Goal: Information Seeking & Learning: Learn about a topic

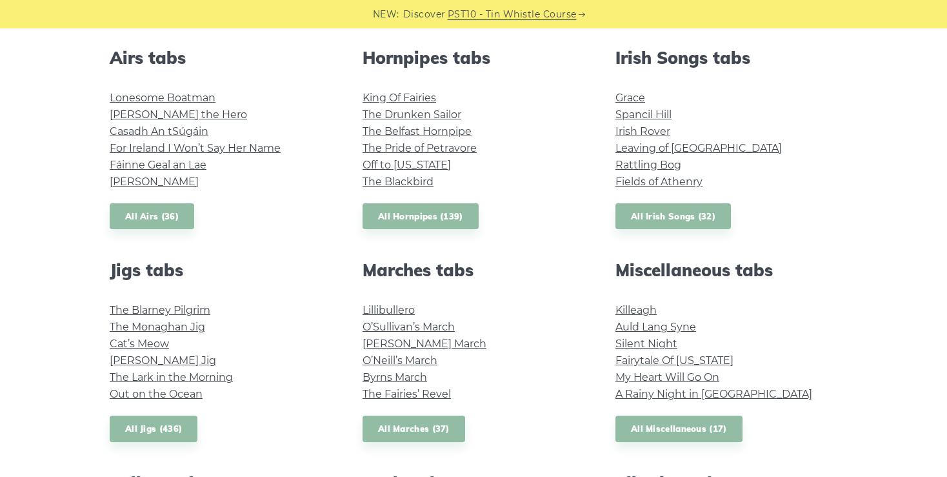
scroll to position [503, 0]
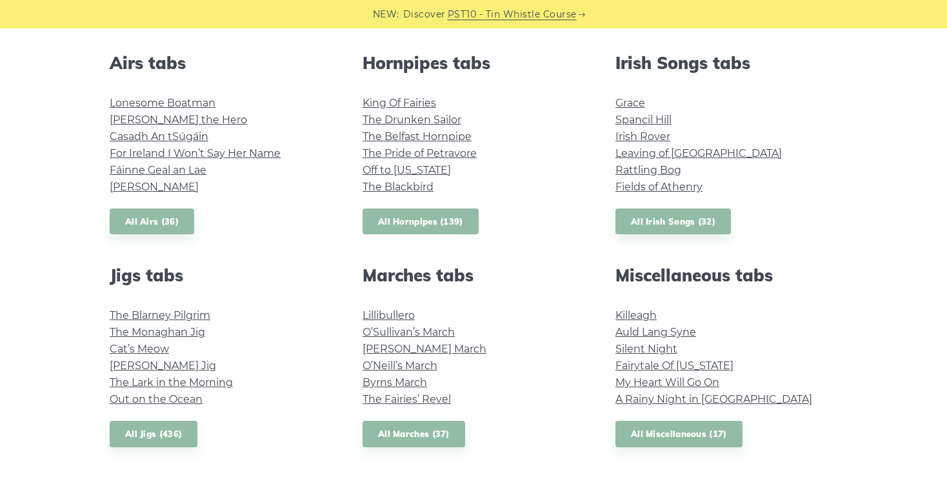
click at [407, 218] on link "All Hornpipes (139)" at bounding box center [421, 221] width 116 height 26
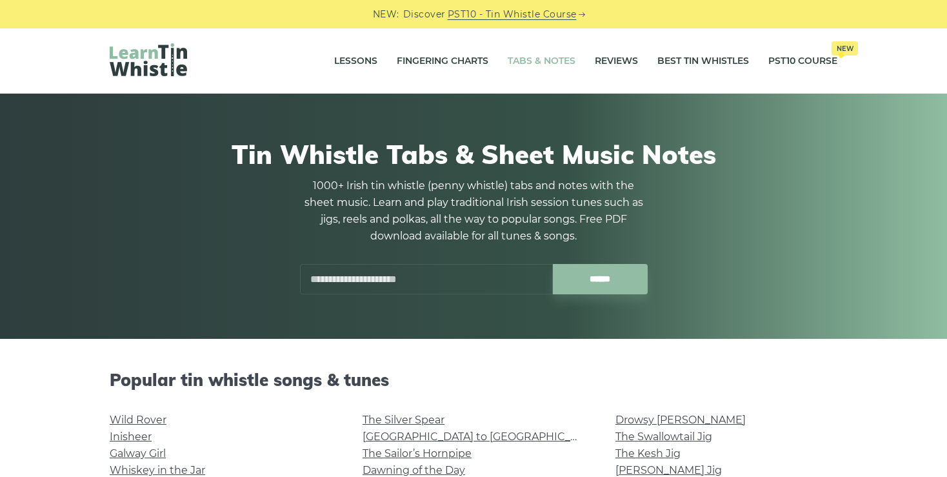
scroll to position [503, 0]
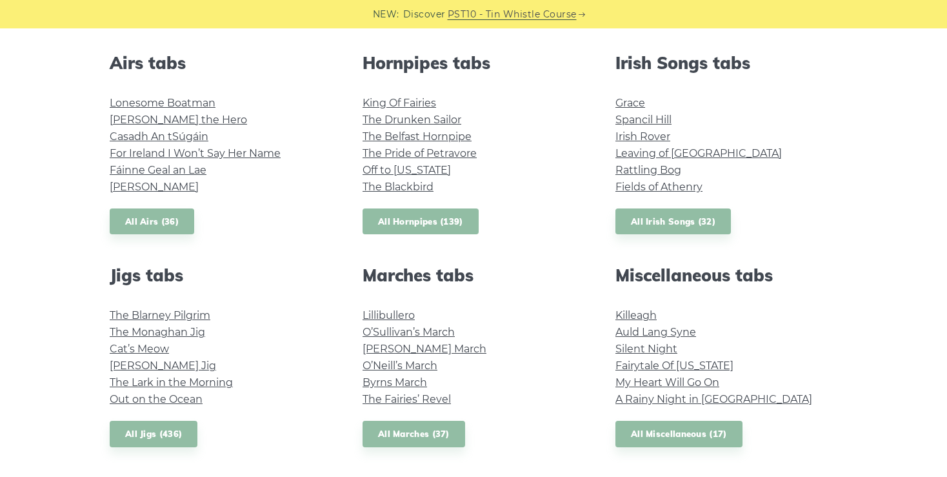
click at [405, 216] on link "All Hornpipes (139)" at bounding box center [421, 221] width 116 height 26
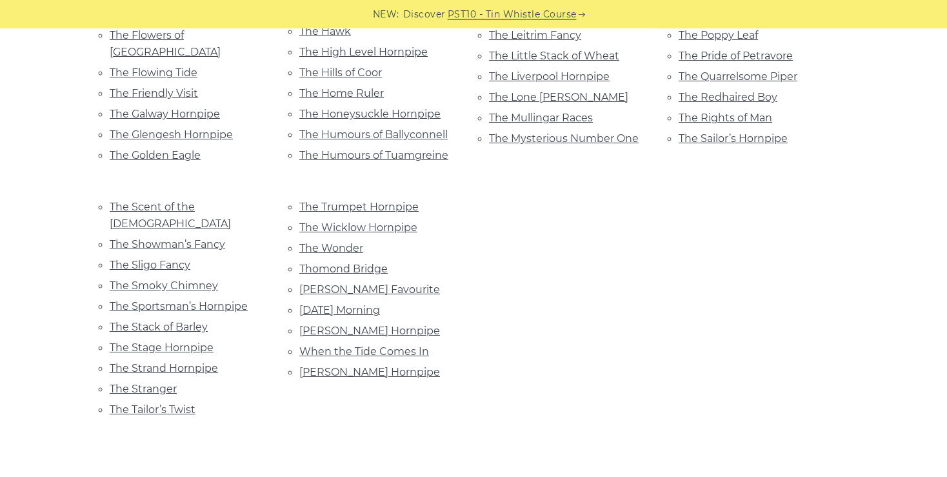
scroll to position [966, 0]
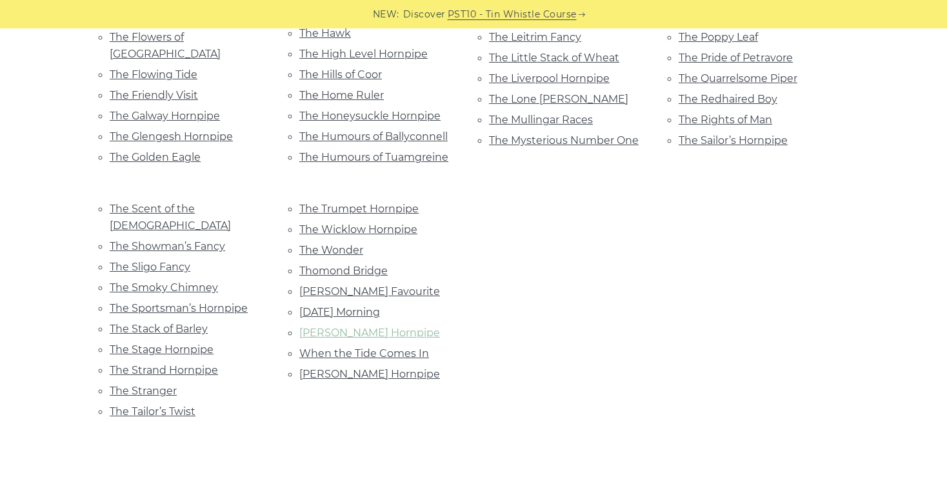
click at [365, 327] on link "[PERSON_NAME] Hornpipe" at bounding box center [369, 333] width 141 height 12
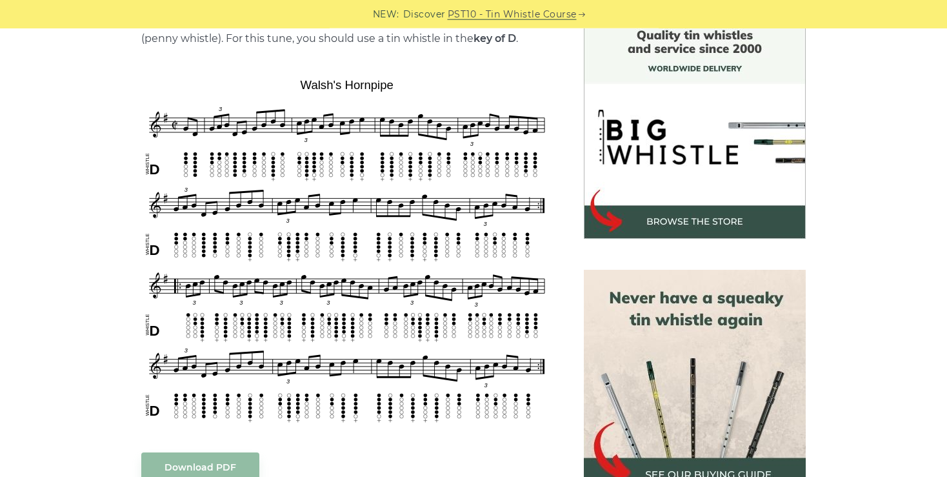
scroll to position [351, 0]
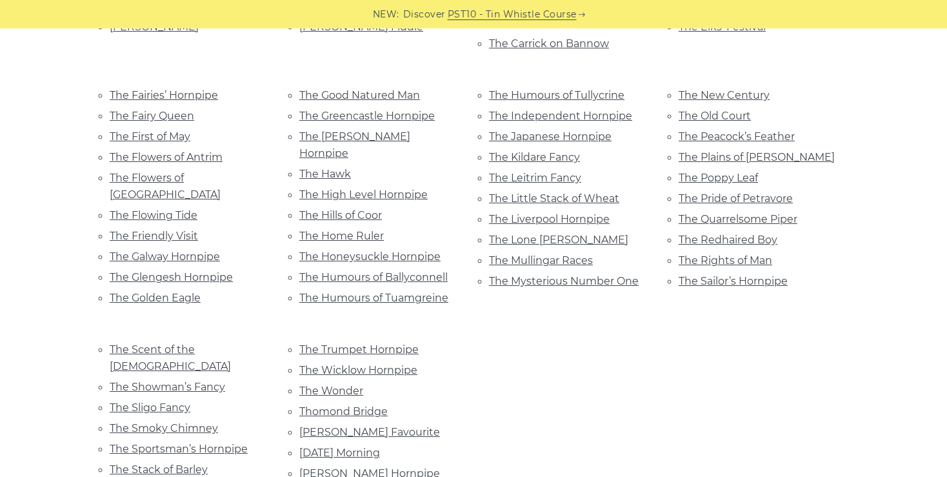
scroll to position [830, 0]
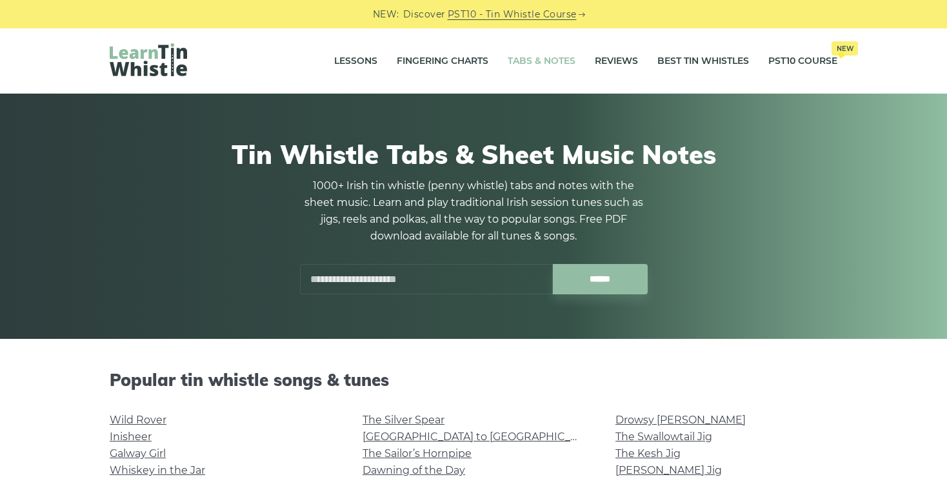
scroll to position [503, 0]
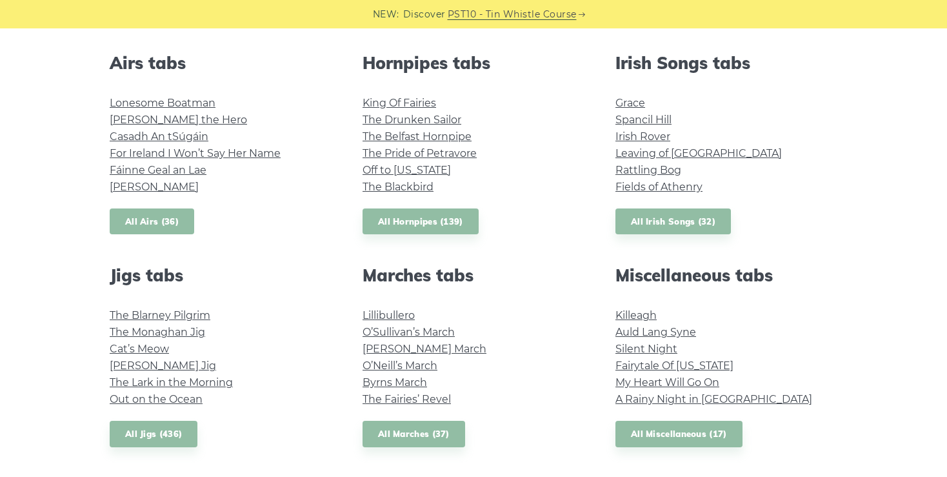
click at [166, 223] on link "All Airs (36)" at bounding box center [152, 221] width 85 height 26
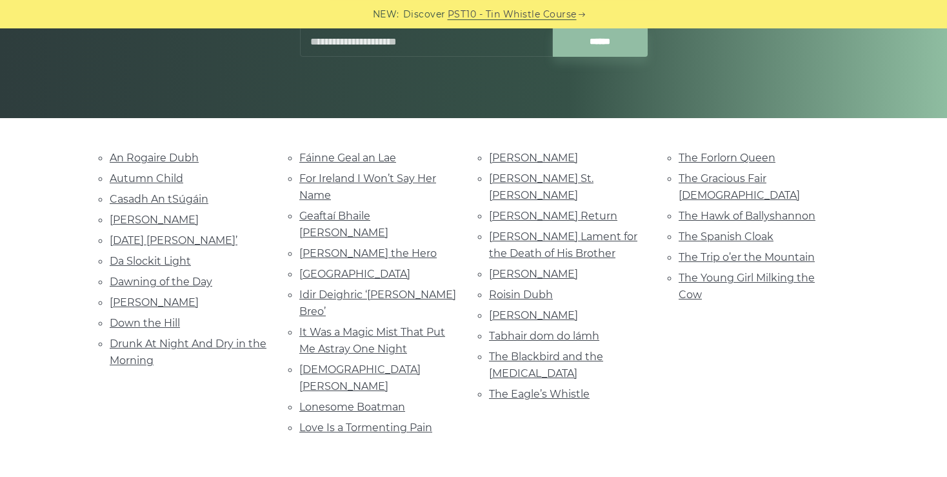
scroll to position [224, 0]
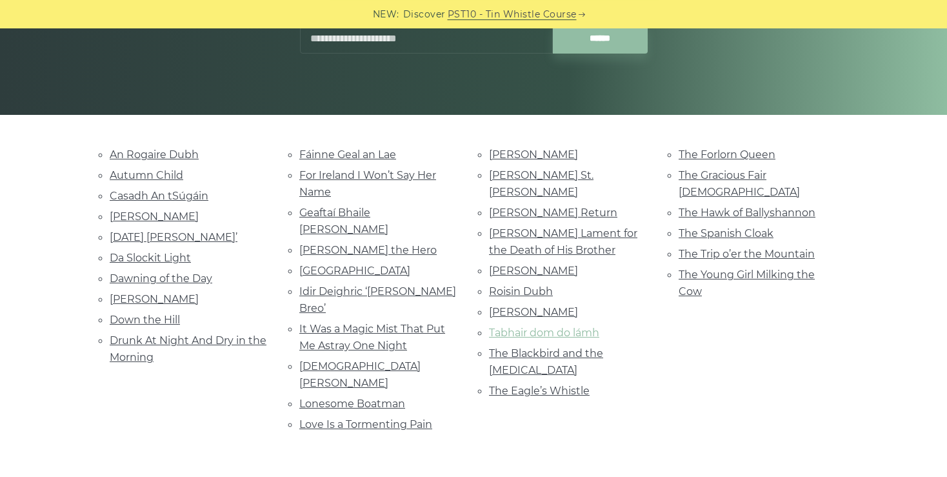
click at [546, 327] on link "Tabhair dom do lámh" at bounding box center [544, 333] width 110 height 12
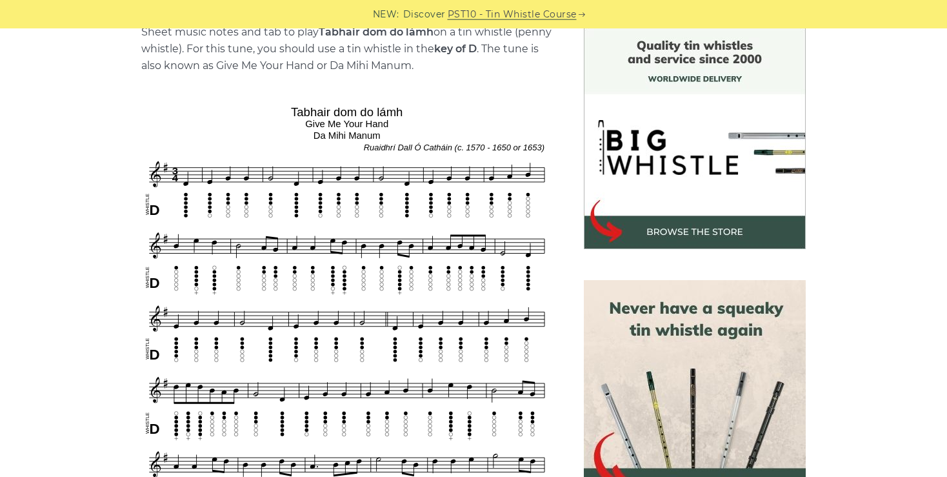
scroll to position [340, 0]
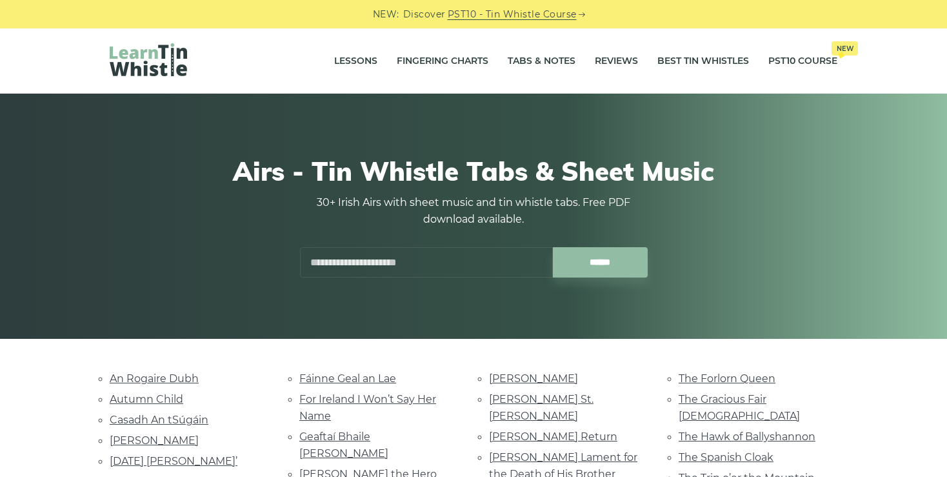
scroll to position [224, 0]
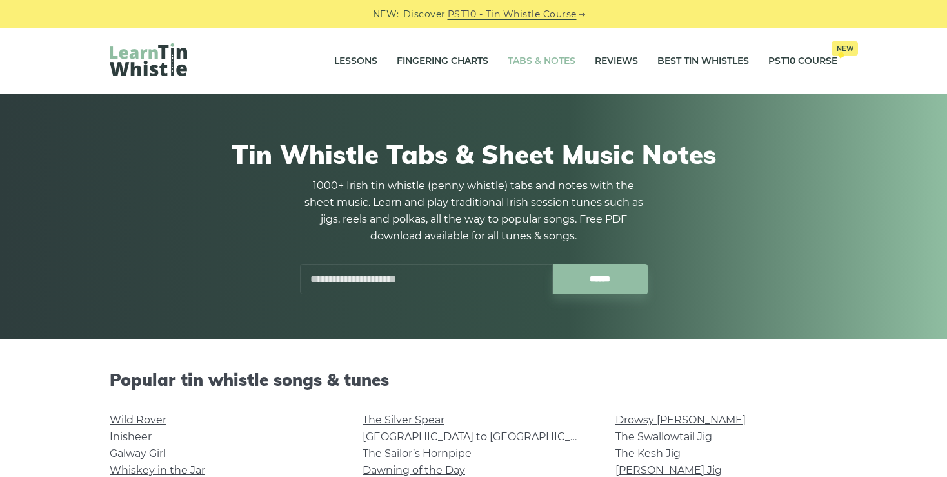
scroll to position [503, 0]
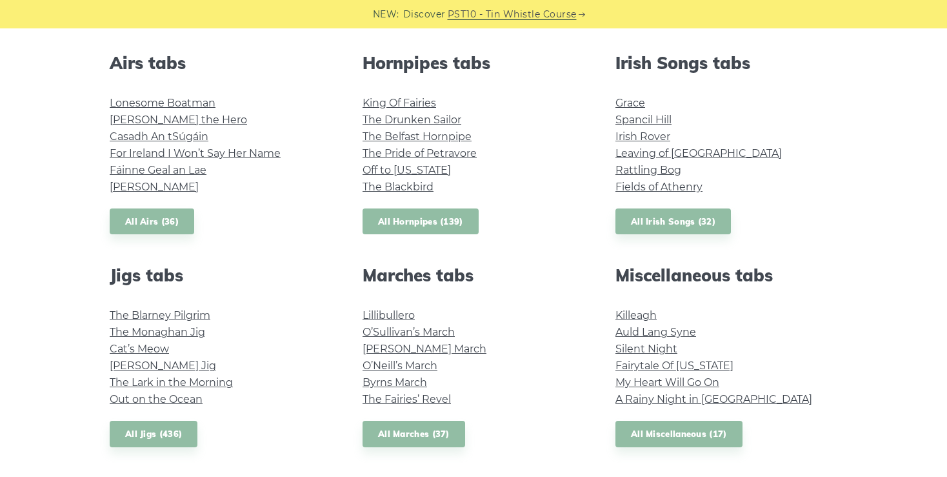
click at [412, 219] on link "All Hornpipes (139)" at bounding box center [421, 221] width 116 height 26
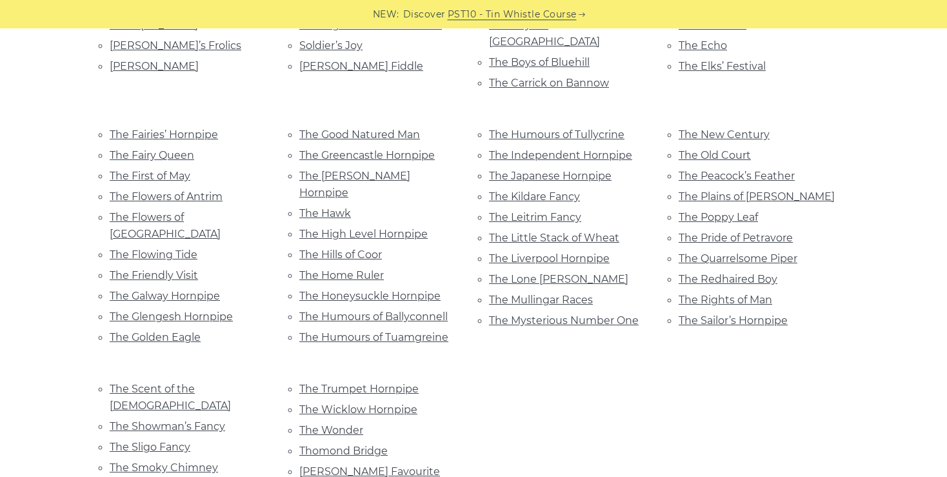
scroll to position [788, 0]
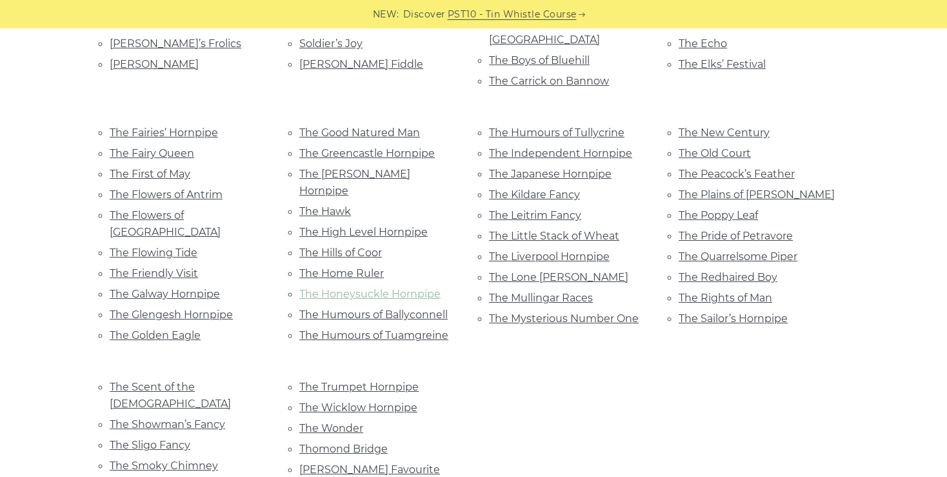
click at [358, 288] on link "The Honeysuckle Hornpipe" at bounding box center [369, 294] width 141 height 12
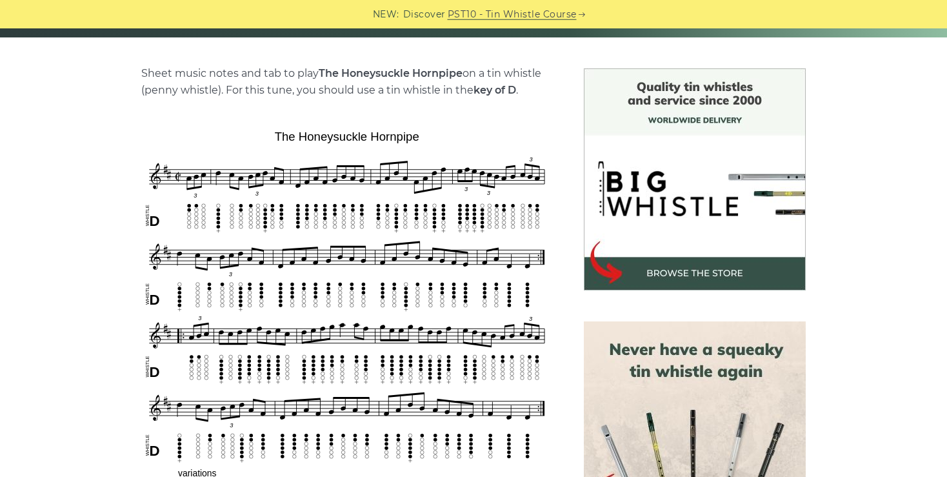
scroll to position [310, 0]
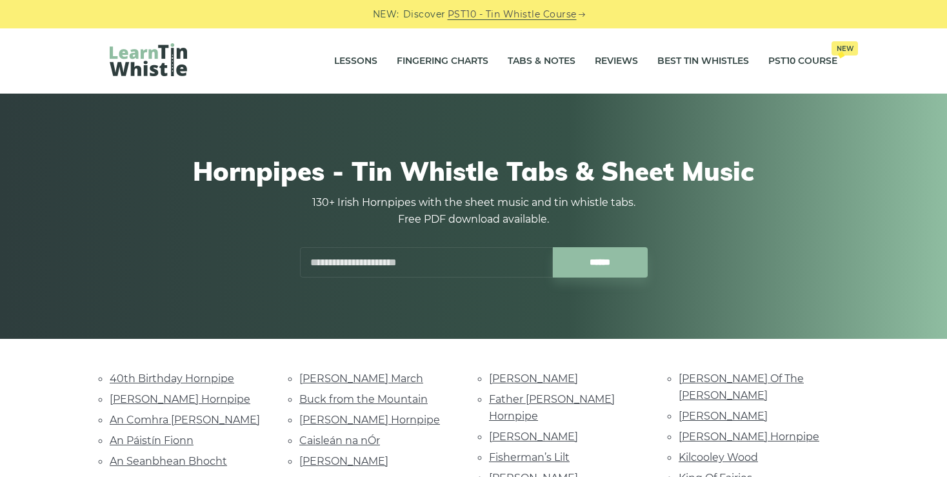
scroll to position [788, 0]
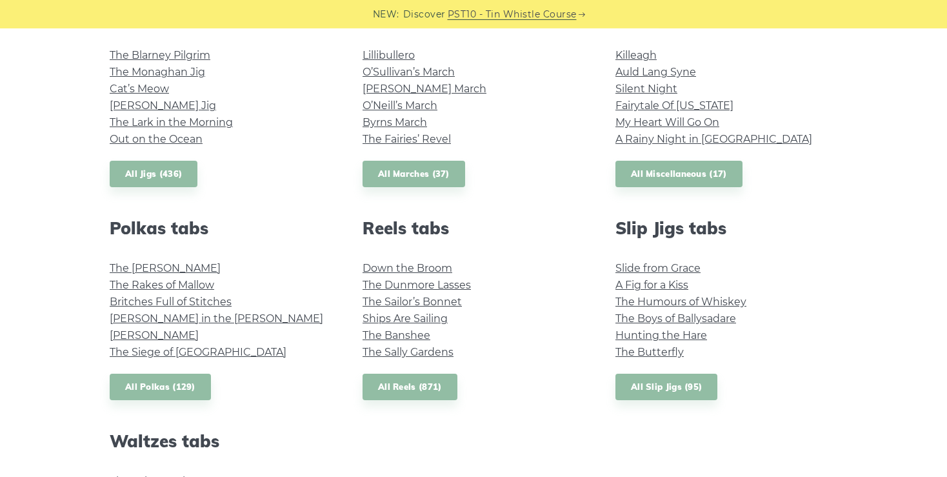
scroll to position [766, 0]
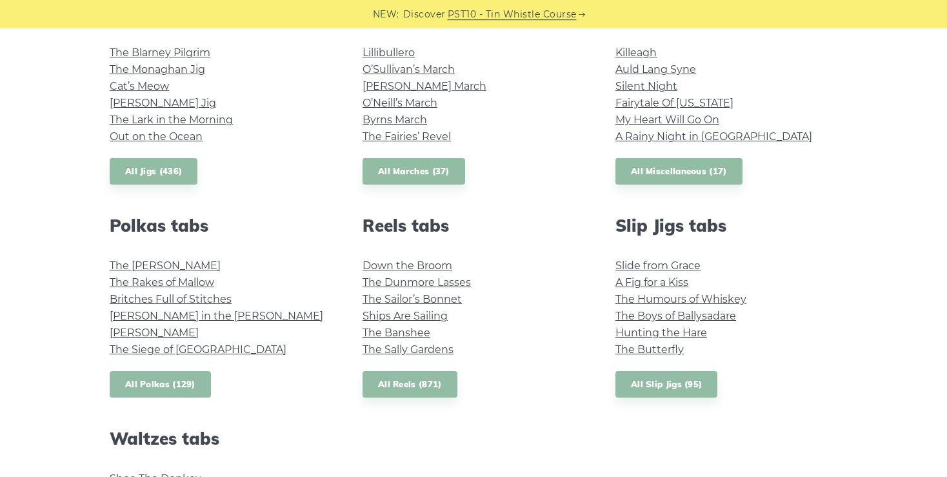
click at [168, 385] on link "All Polkas (129)" at bounding box center [160, 384] width 101 height 26
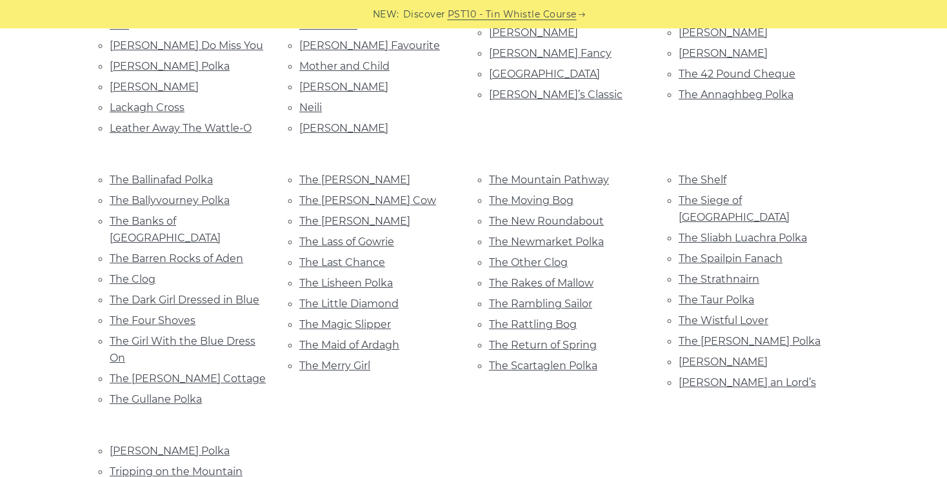
scroll to position [753, 0]
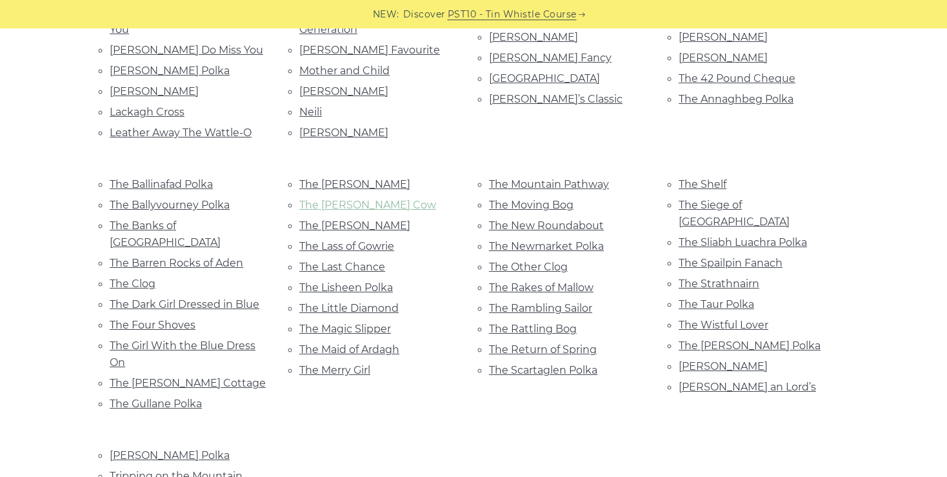
click at [352, 199] on link "The [PERSON_NAME] Cow" at bounding box center [367, 205] width 137 height 12
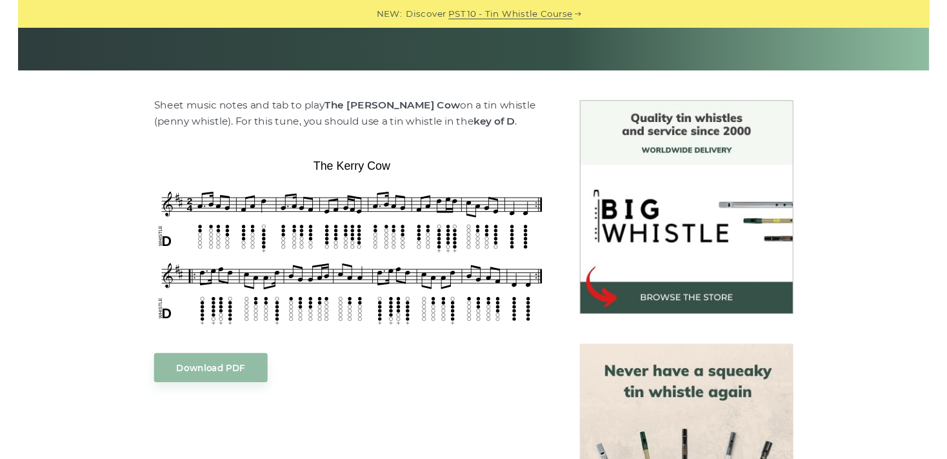
scroll to position [267, 0]
